Goal: Information Seeking & Learning: Learn about a topic

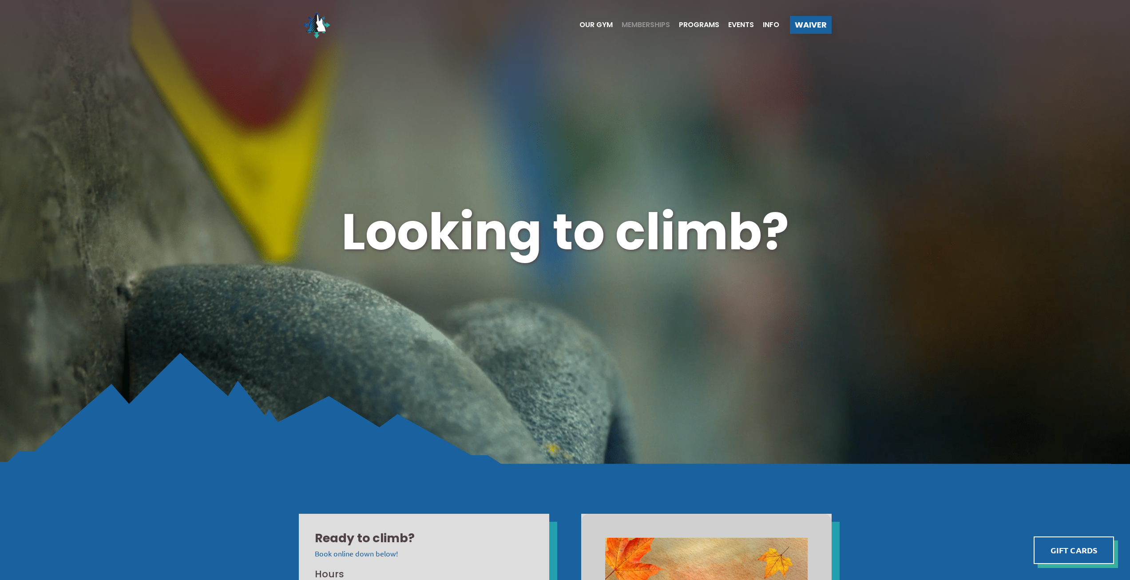
click at [630, 24] on span "Memberships" at bounding box center [646, 24] width 48 height 7
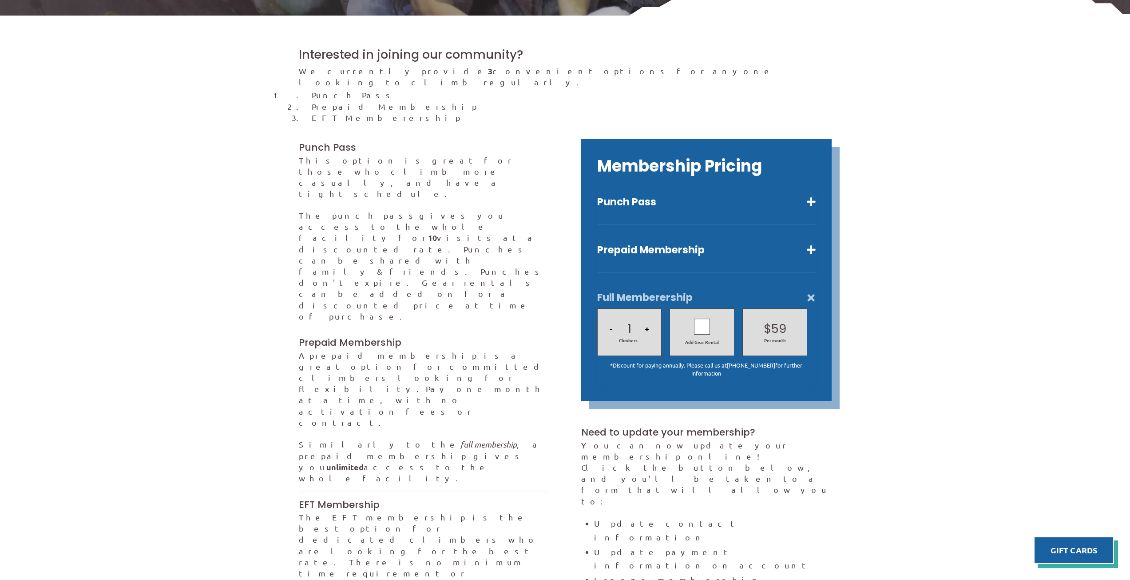
scroll to position [266, 0]
click at [667, 195] on button "Punch Pass" at bounding box center [706, 201] width 219 height 13
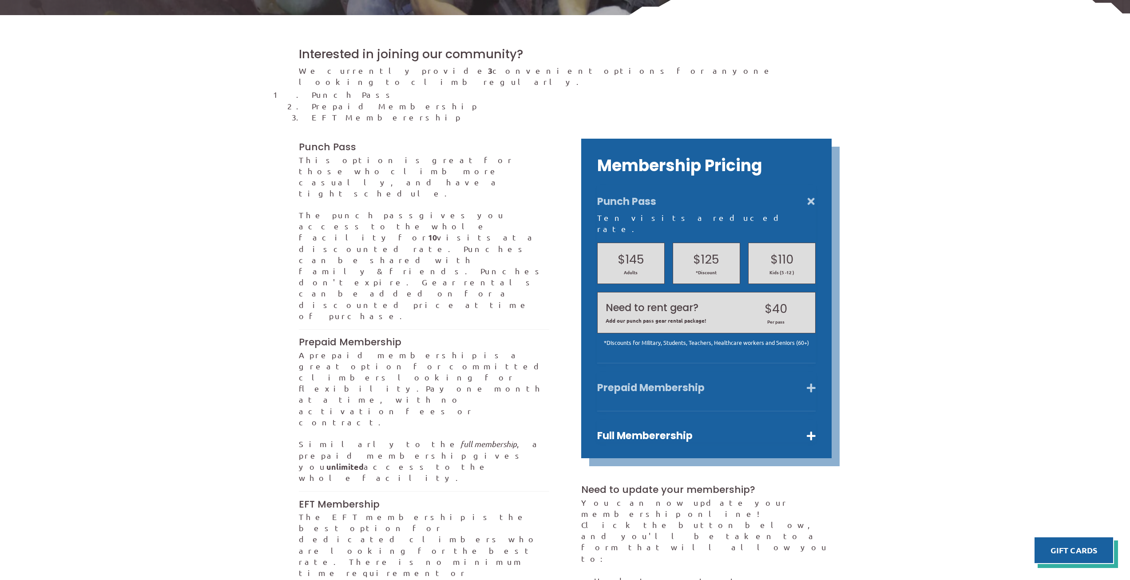
click at [716, 381] on button "Prepaid Membership" at bounding box center [706, 387] width 219 height 13
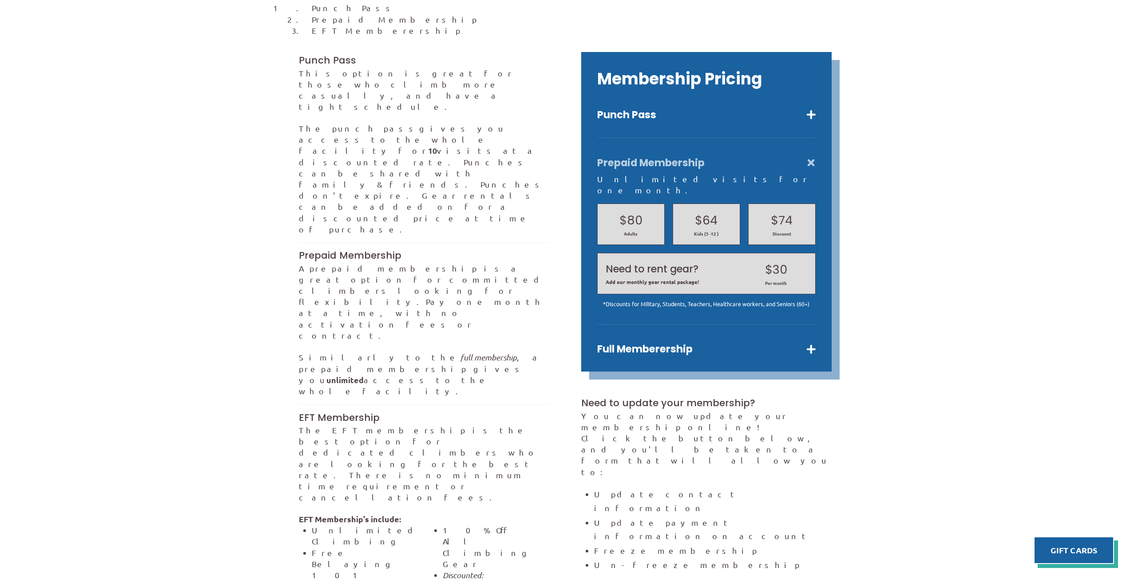
scroll to position [355, 0]
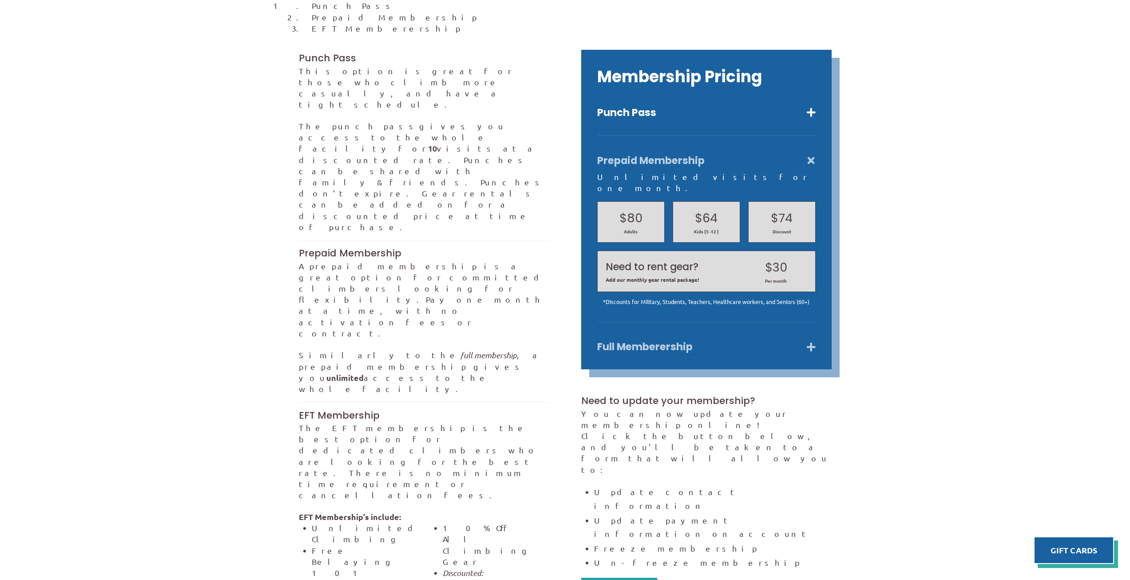
click at [617, 340] on button "Full Memberership" at bounding box center [706, 346] width 219 height 13
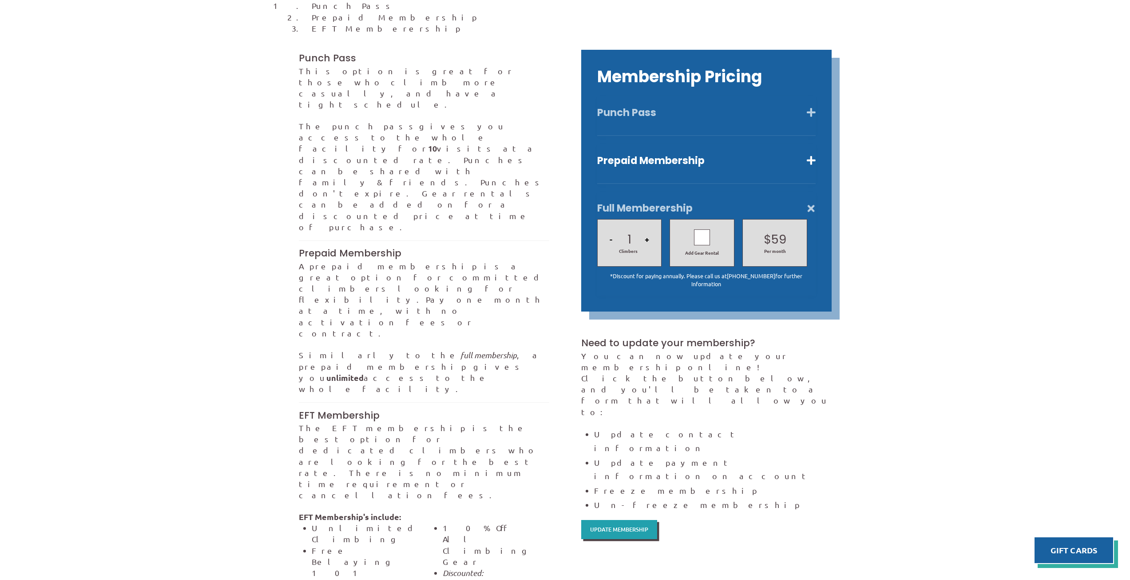
click at [703, 106] on button "Punch Pass" at bounding box center [706, 112] width 219 height 13
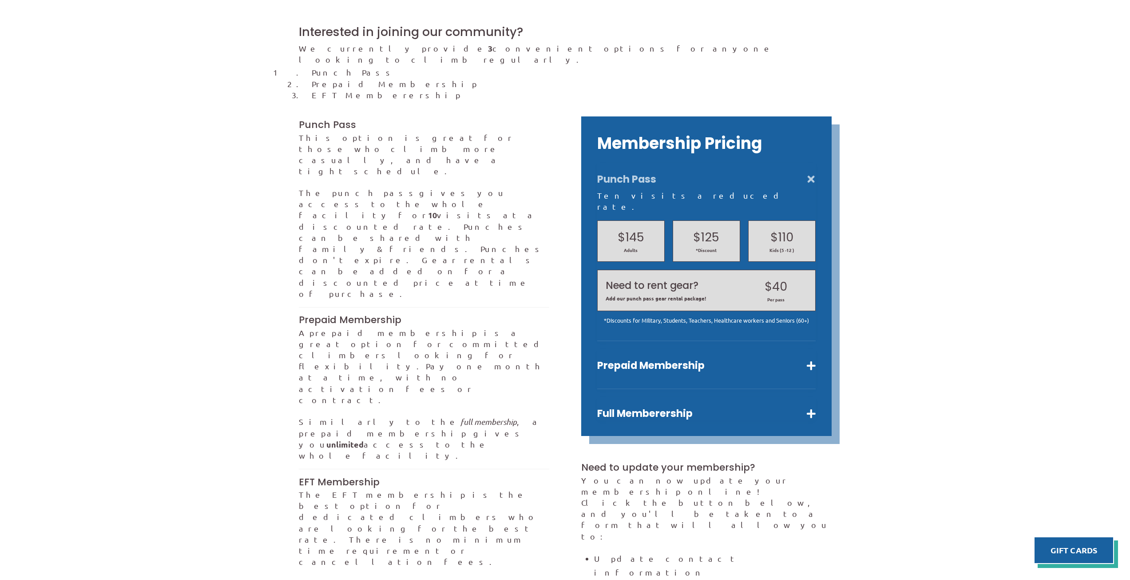
scroll to position [307, 0]
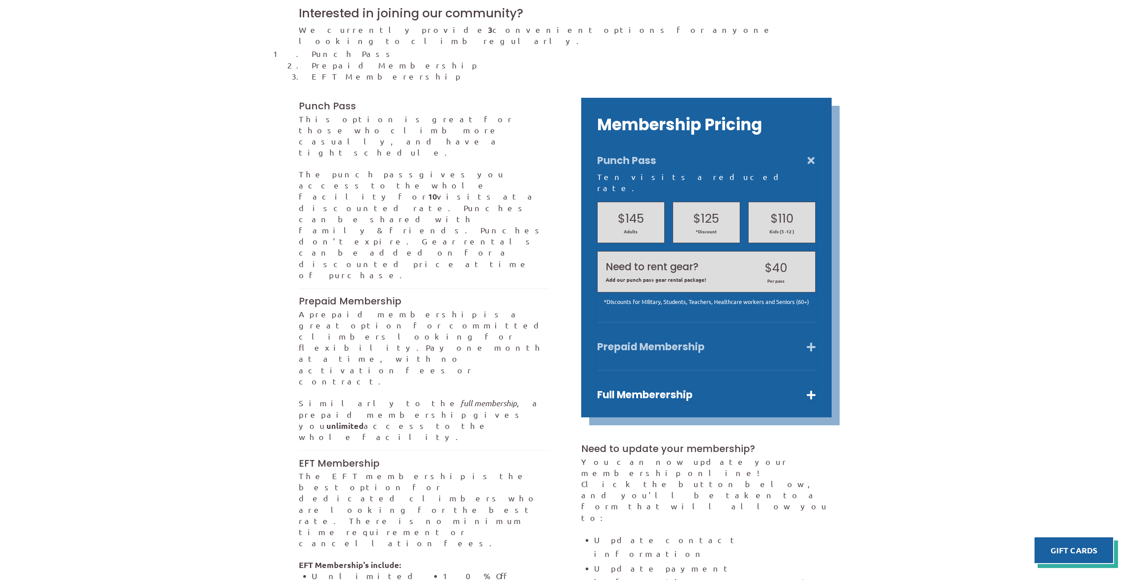
click at [671, 340] on button "Prepaid Membership" at bounding box center [706, 346] width 219 height 13
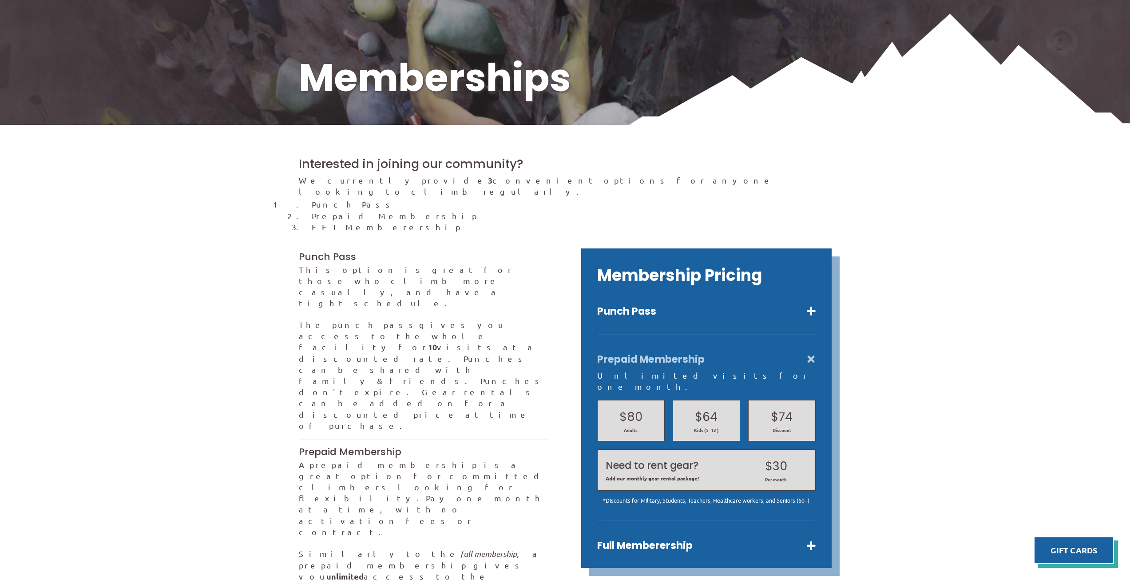
scroll to position [130, 0]
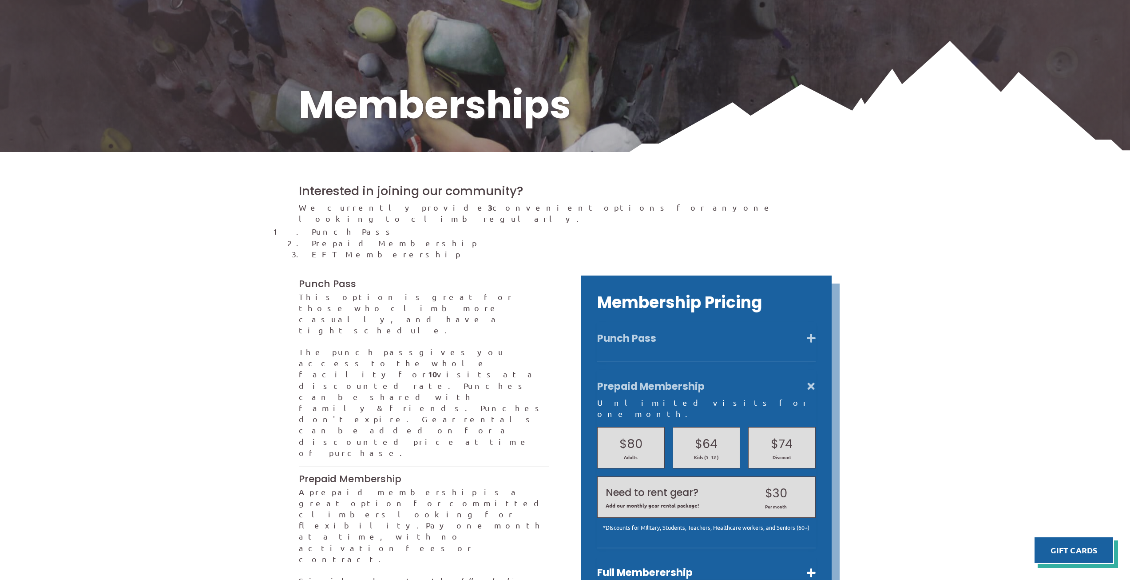
click at [652, 332] on button "Punch Pass" at bounding box center [706, 338] width 219 height 13
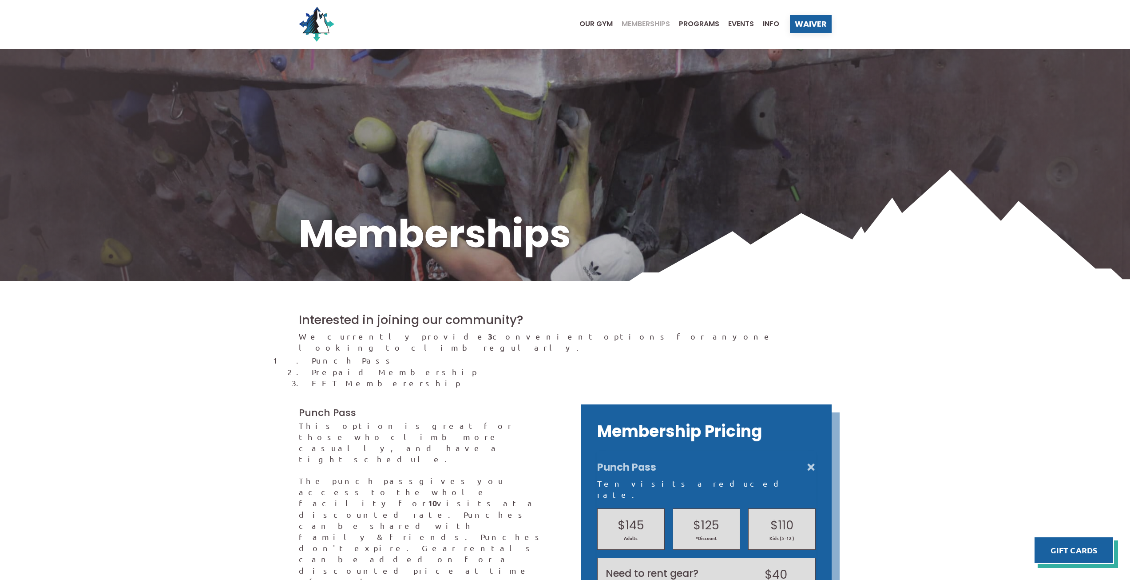
scroll to position [0, 0]
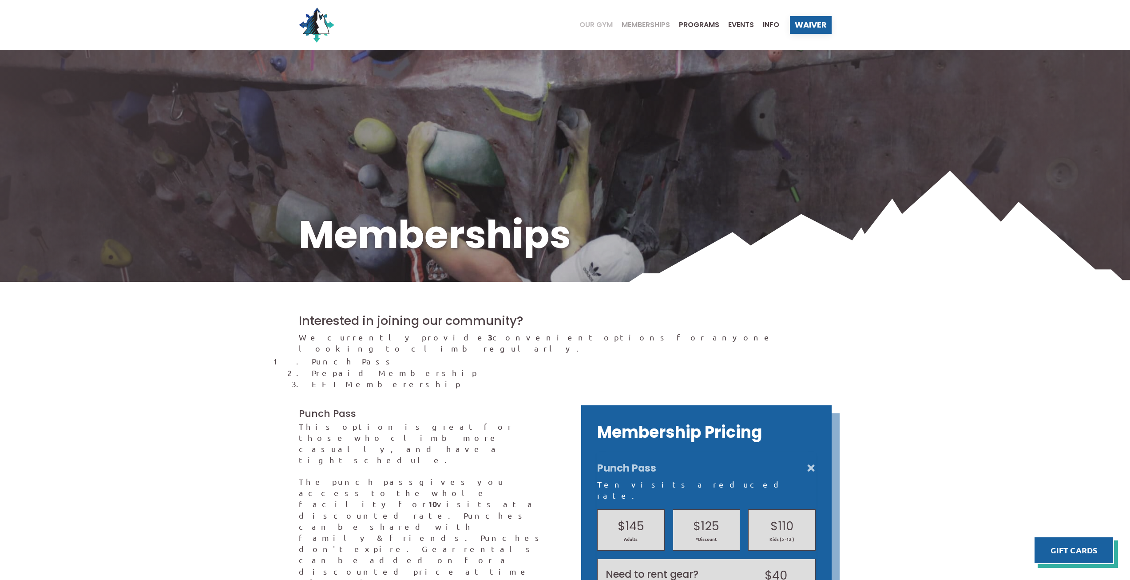
click at [595, 26] on span "Our Gym" at bounding box center [596, 24] width 33 height 7
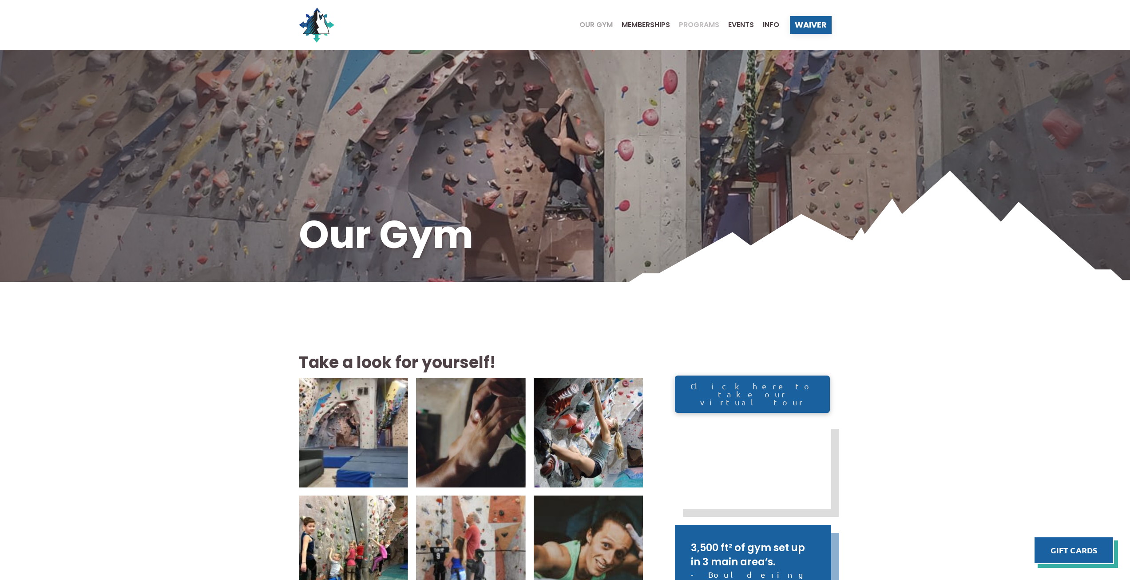
click at [701, 24] on span "Programs" at bounding box center [699, 24] width 40 height 7
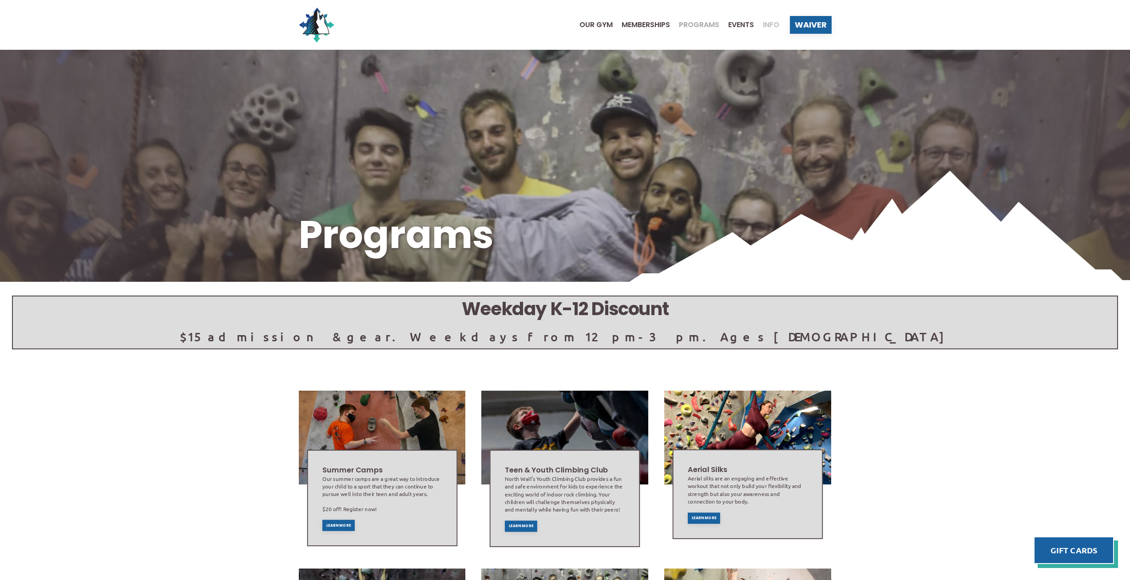
click at [763, 24] on span "Info" at bounding box center [771, 24] width 16 height 7
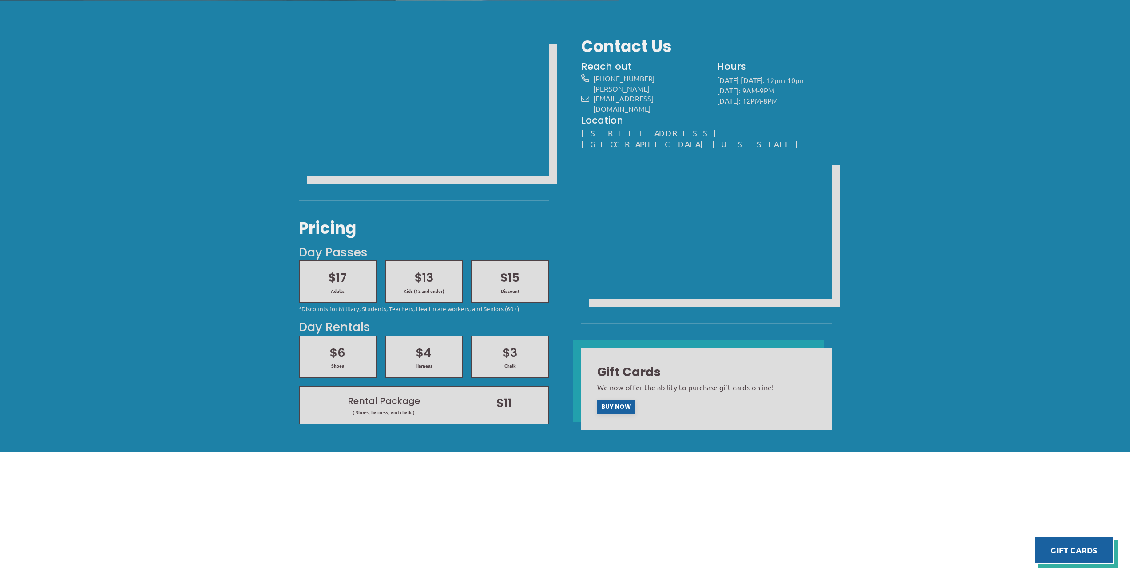
scroll to position [400, 0]
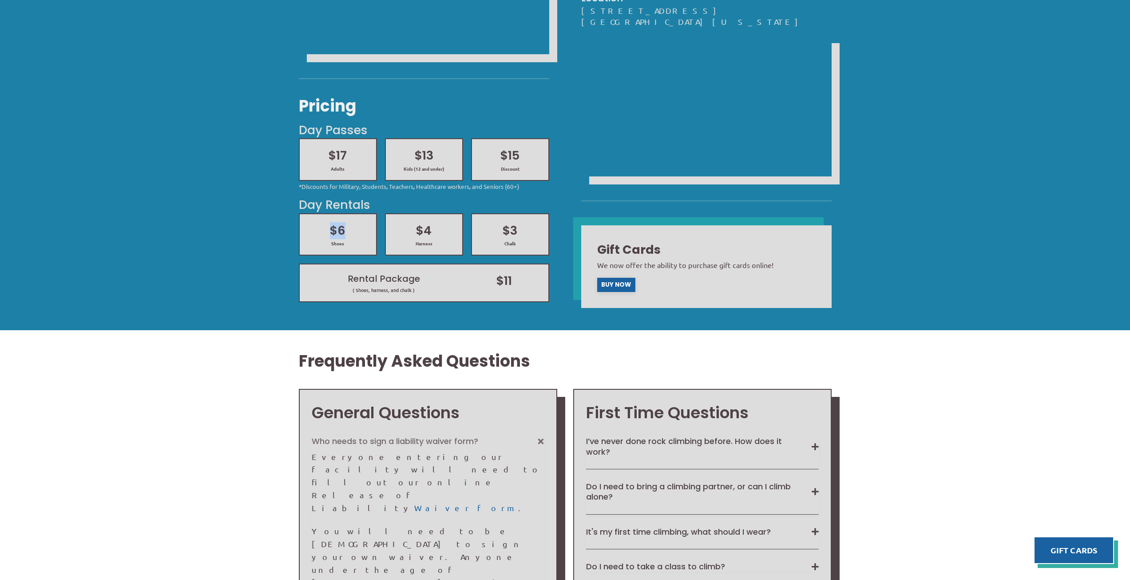
drag, startPoint x: 350, startPoint y: 232, endPoint x: 313, endPoint y: 231, distance: 37.4
click at [313, 231] on h2 "$6" at bounding box center [338, 230] width 60 height 17
click at [328, 228] on h2 "$6" at bounding box center [338, 230] width 60 height 17
click at [231, 249] on div "Pricing Day Passes $17 Adults $13 Kids (12 and under) $15 Discount *Discounts f…" at bounding box center [565, 106] width 1130 height 448
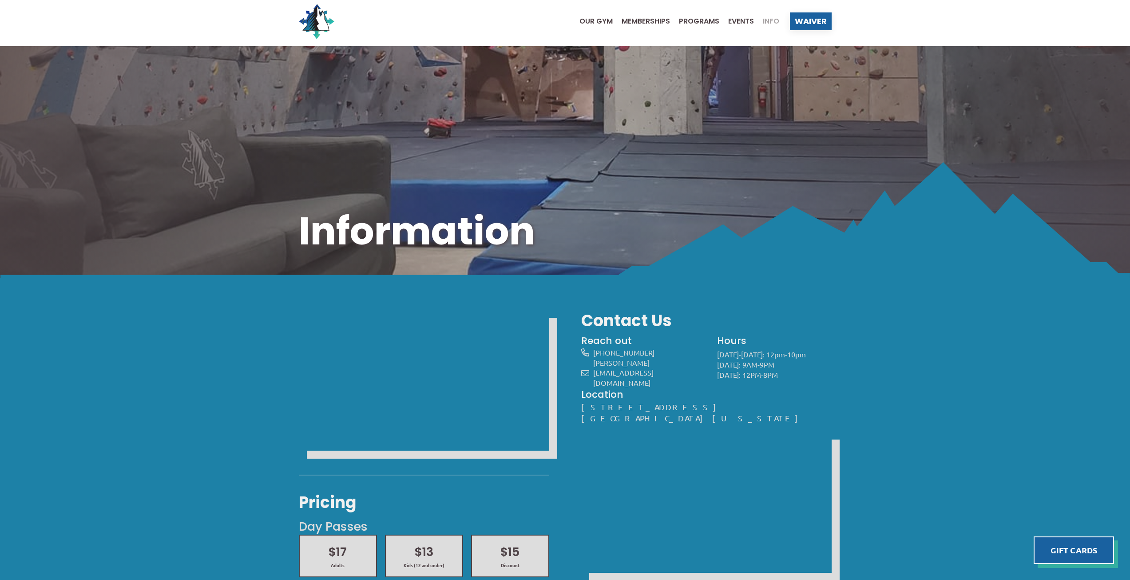
scroll to position [0, 0]
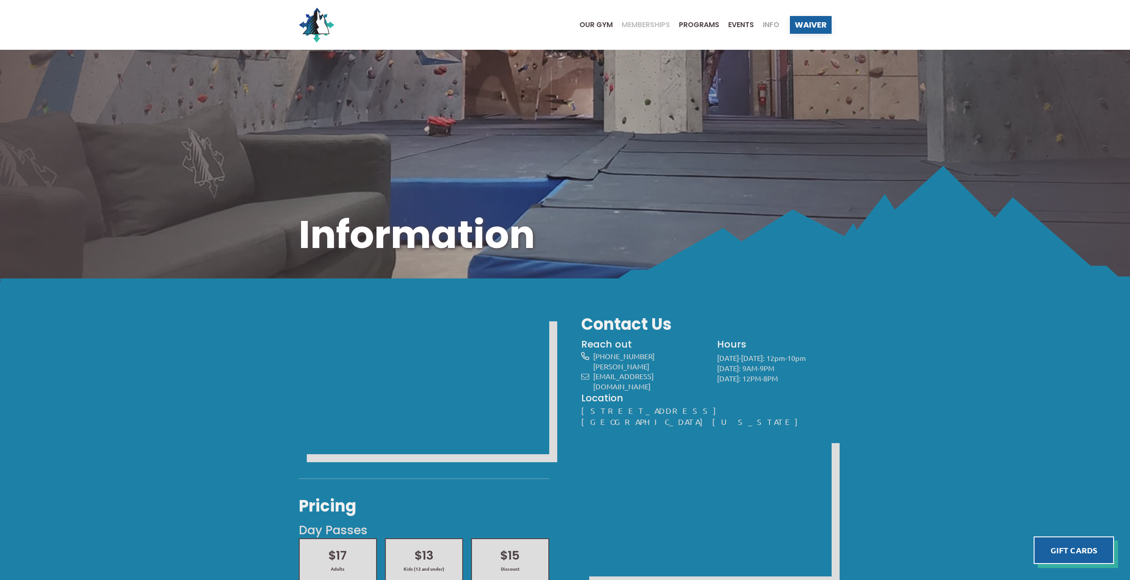
click at [643, 21] on span "Memberships" at bounding box center [646, 24] width 48 height 7
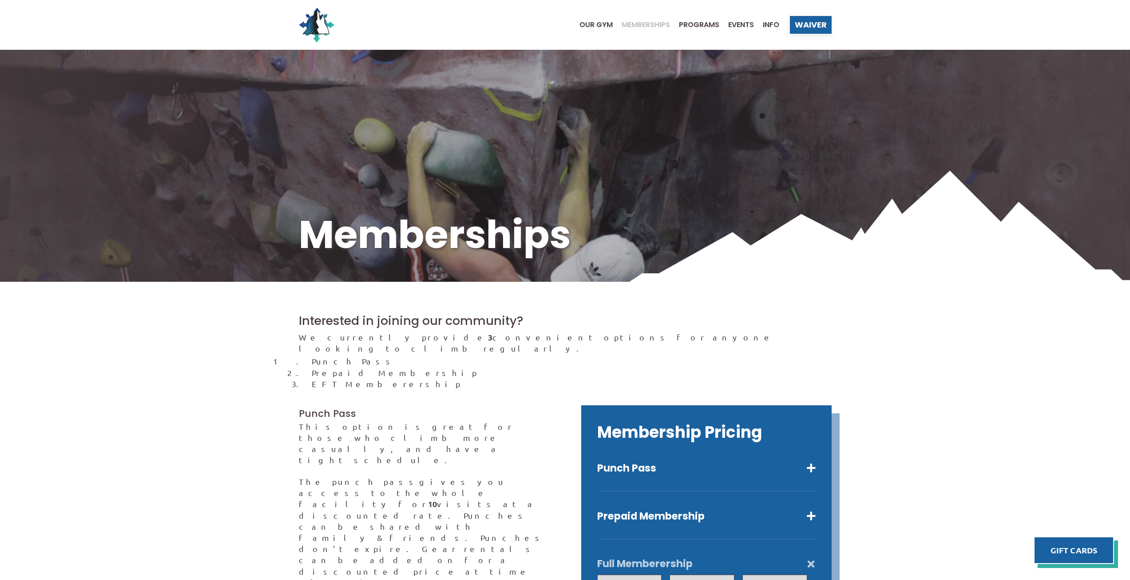
click at [644, 24] on span "Memberships" at bounding box center [646, 24] width 48 height 7
click at [588, 20] on ul "Our Gym Memberships Programs Events Info" at bounding box center [675, 25] width 209 height 36
click at [586, 23] on span "Our Gym" at bounding box center [596, 24] width 33 height 7
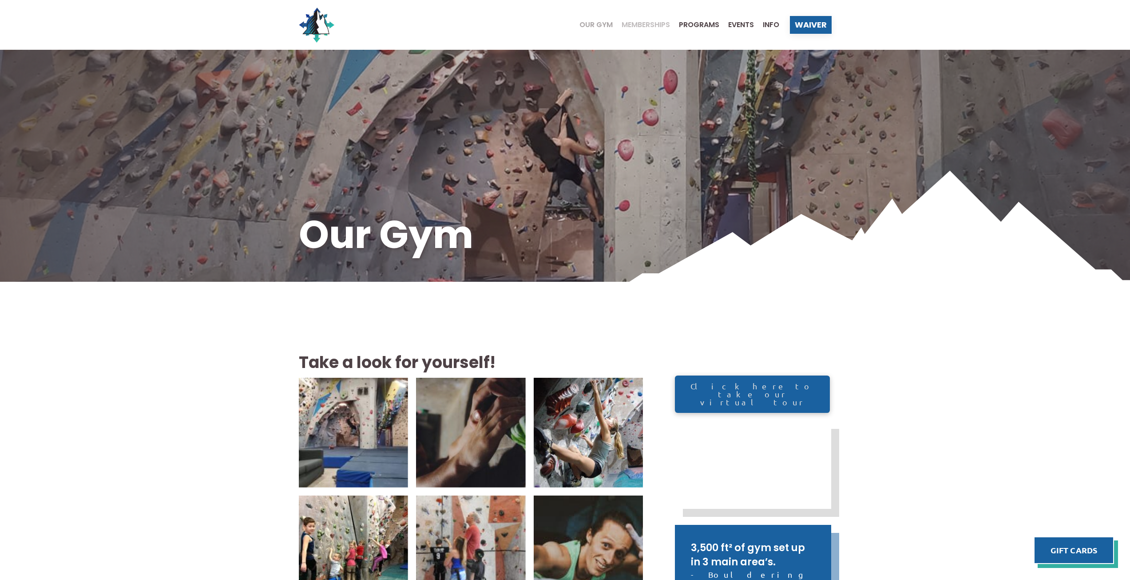
click at [644, 24] on span "Memberships" at bounding box center [646, 24] width 48 height 7
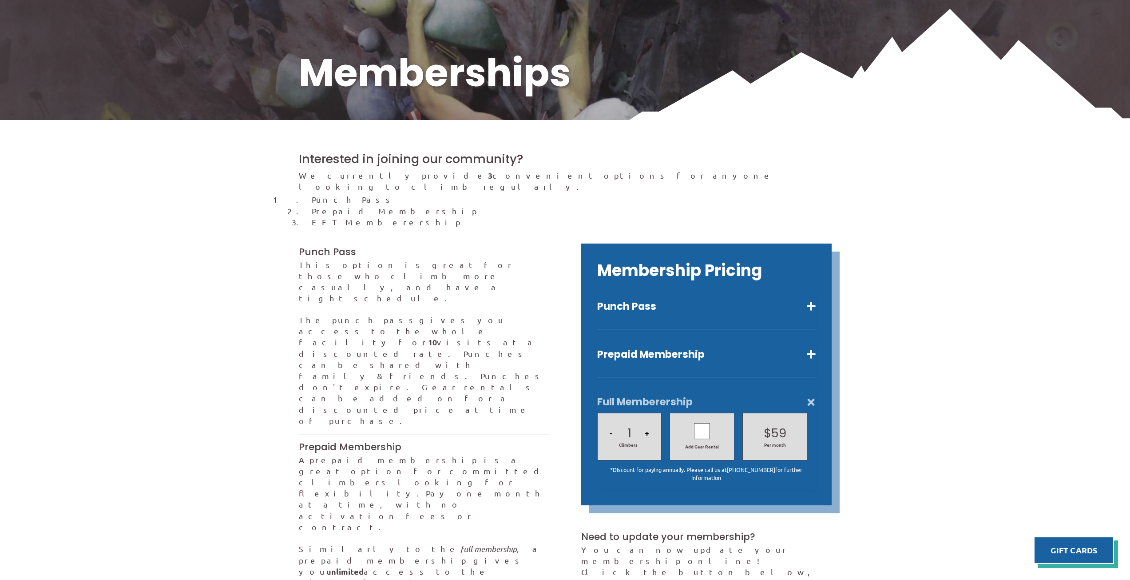
scroll to position [178, 0]
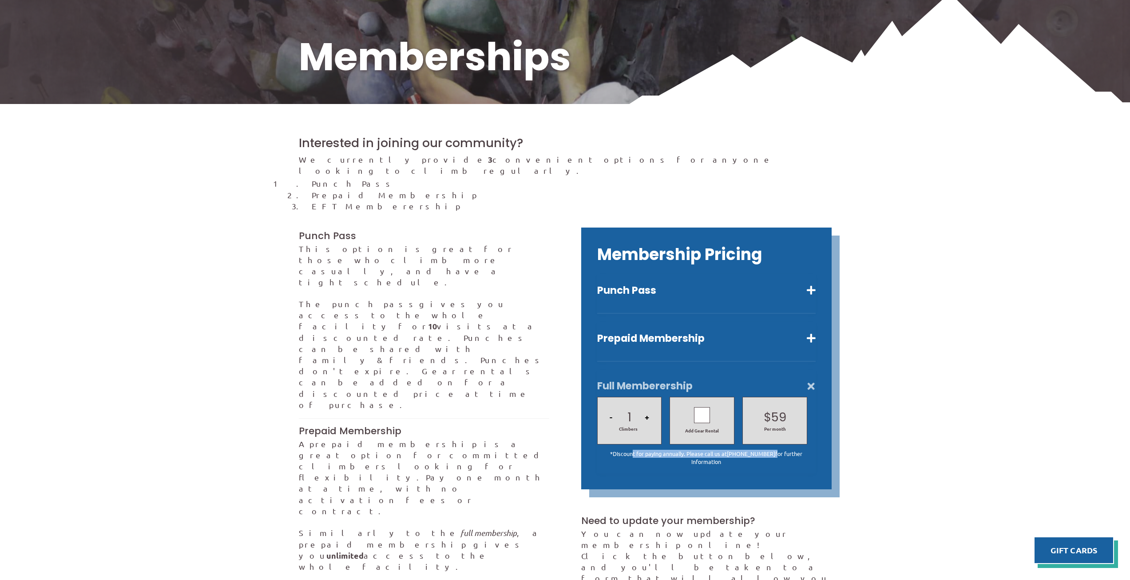
drag, startPoint x: 621, startPoint y: 444, endPoint x: 752, endPoint y: 443, distance: 130.6
click at [752, 449] on p "*Discount for paying annually. Please call us at [PHONE_NUMBER] for further inf…" at bounding box center [706, 457] width 219 height 16
click at [634, 284] on button "Punch Pass" at bounding box center [706, 290] width 219 height 13
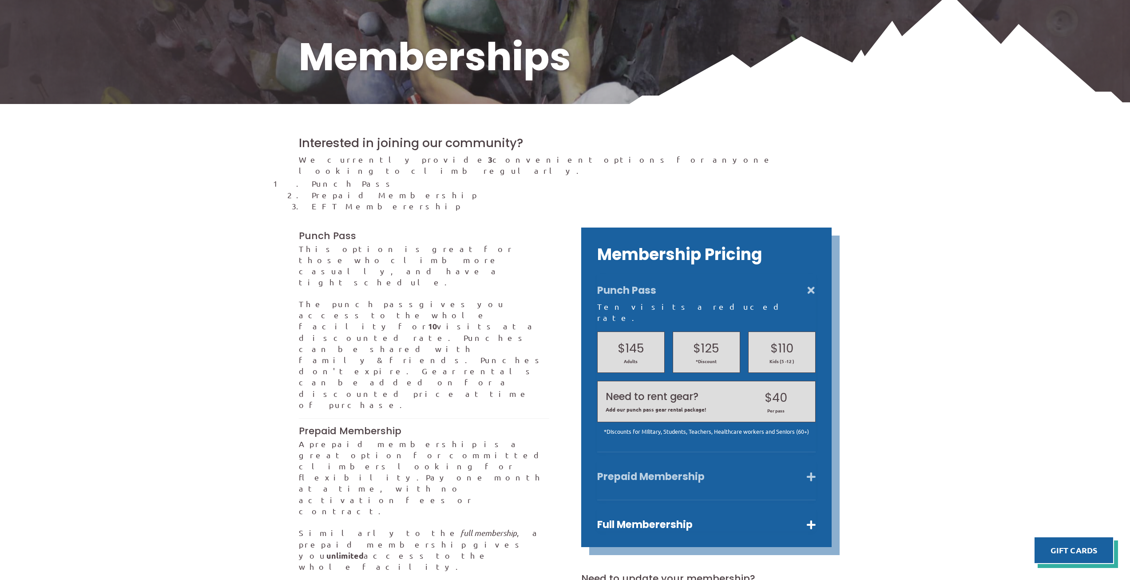
drag, startPoint x: 650, startPoint y: 456, endPoint x: 643, endPoint y: 452, distance: 8.0
click at [648, 470] on button "Prepaid Membership" at bounding box center [706, 476] width 219 height 13
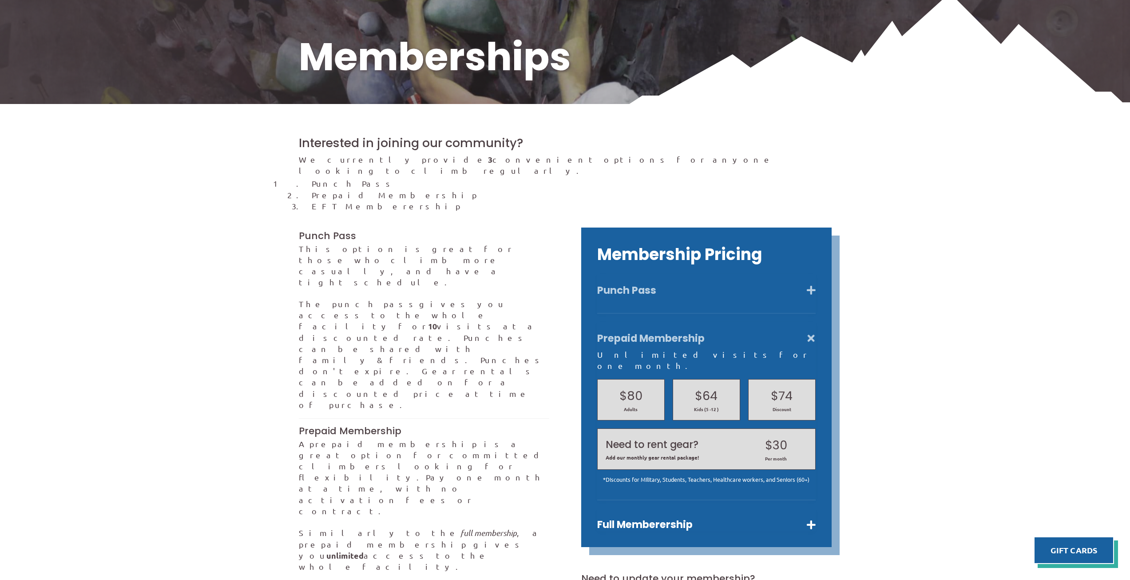
click at [610, 284] on button "Punch Pass" at bounding box center [706, 290] width 219 height 13
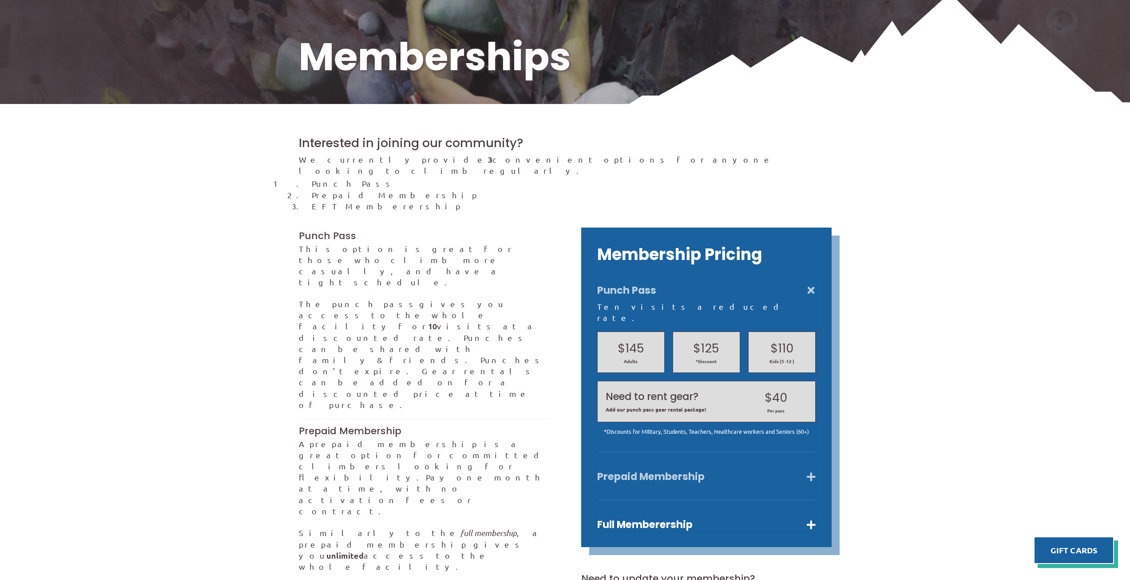
click at [641, 470] on button "Prepaid Membership" at bounding box center [706, 476] width 219 height 13
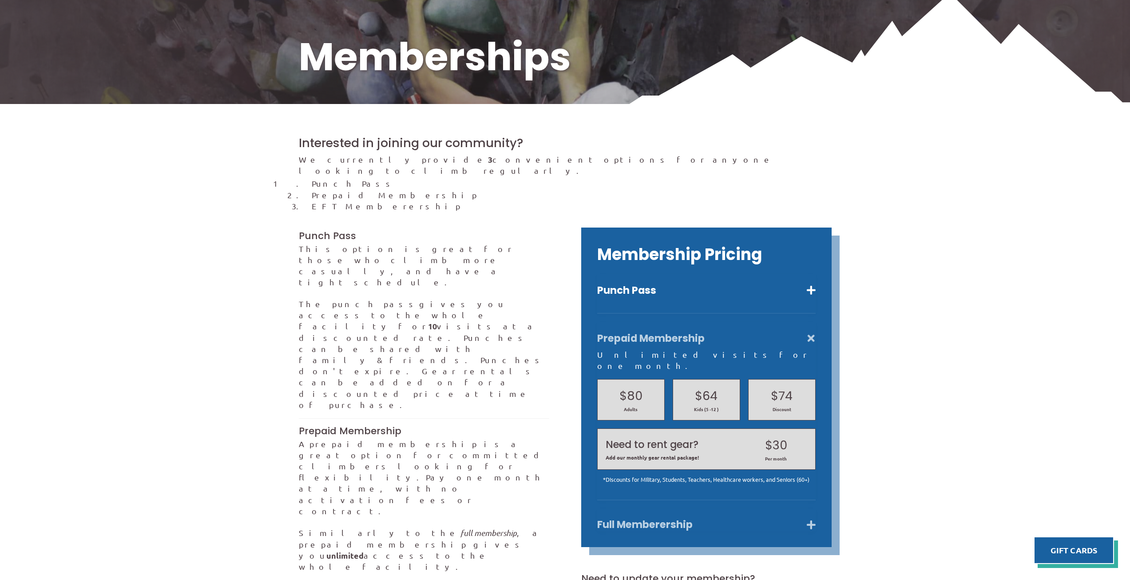
click at [633, 518] on button "Full Memberership" at bounding box center [706, 524] width 219 height 13
